Goal: Task Accomplishment & Management: Use online tool/utility

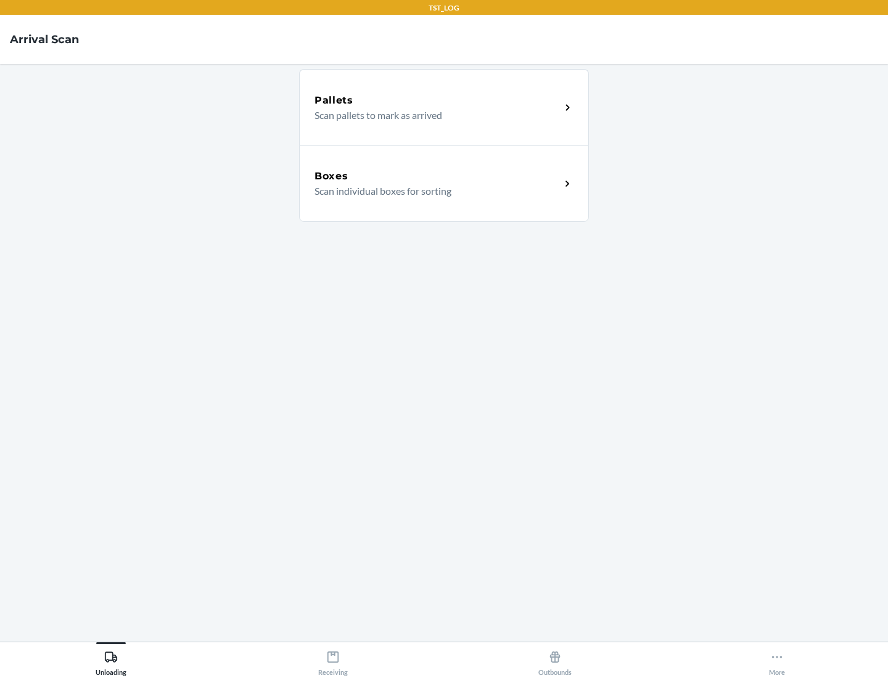
click at [437, 176] on div "Boxes" at bounding box center [437, 176] width 246 height 15
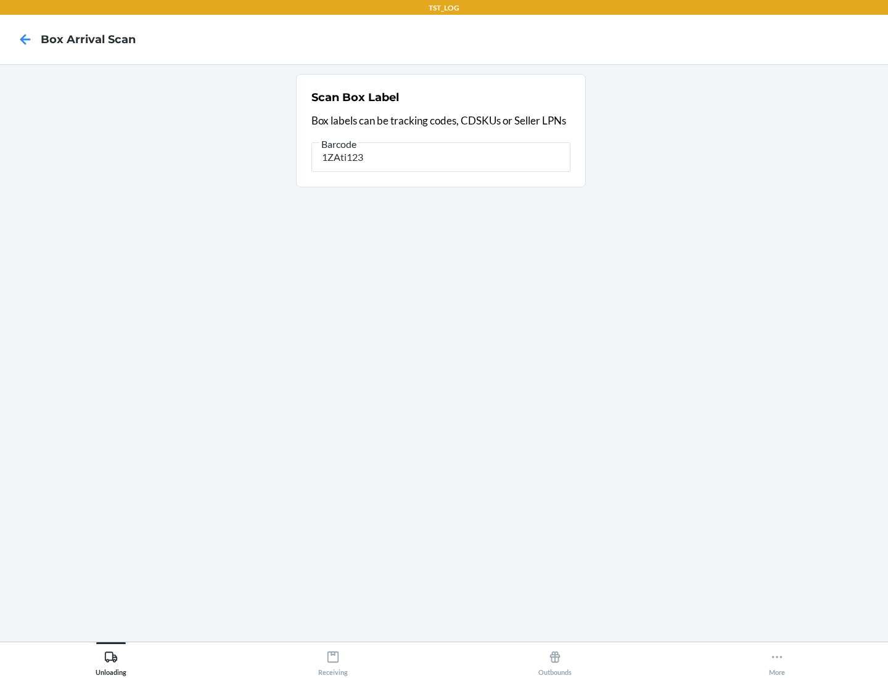
type input "1ZAti123"
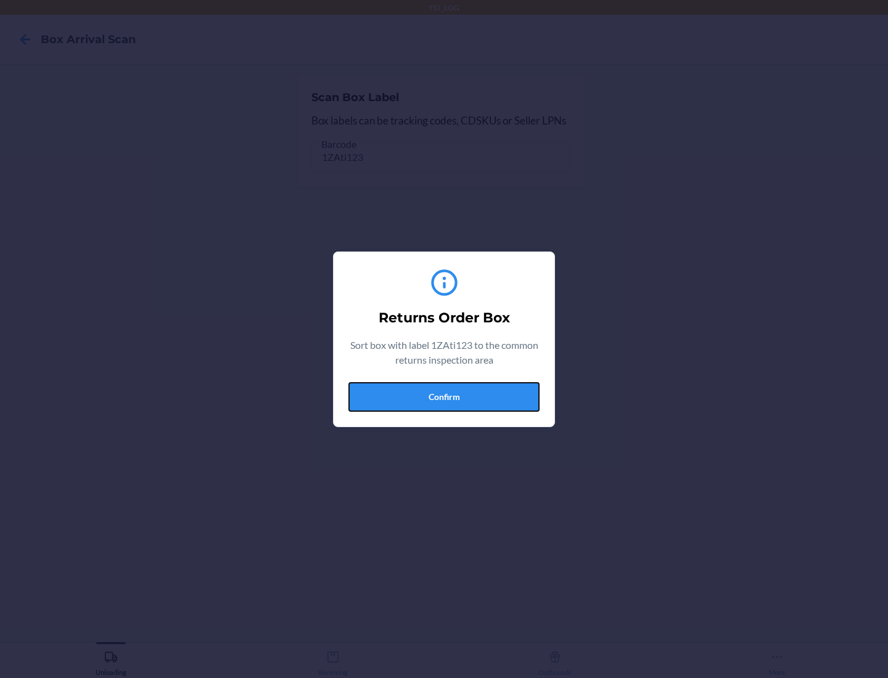
click at [444, 396] on button "Confirm" at bounding box center [443, 397] width 191 height 30
